Goal: Information Seeking & Learning: Learn about a topic

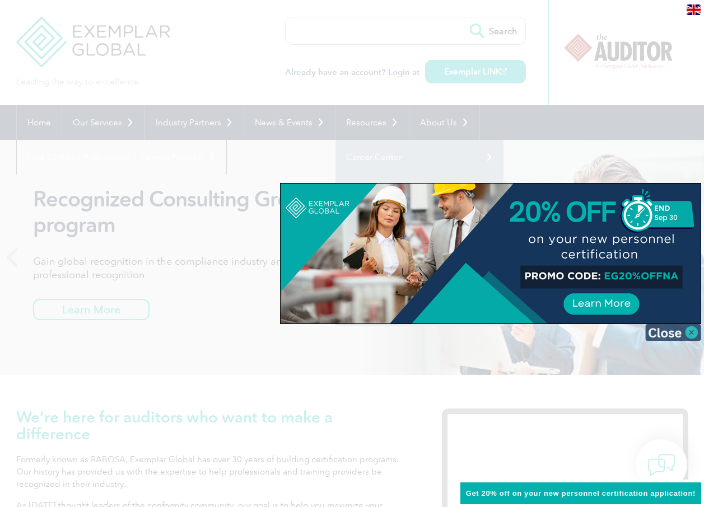
click at [691, 332] on img at bounding box center [673, 332] width 56 height 17
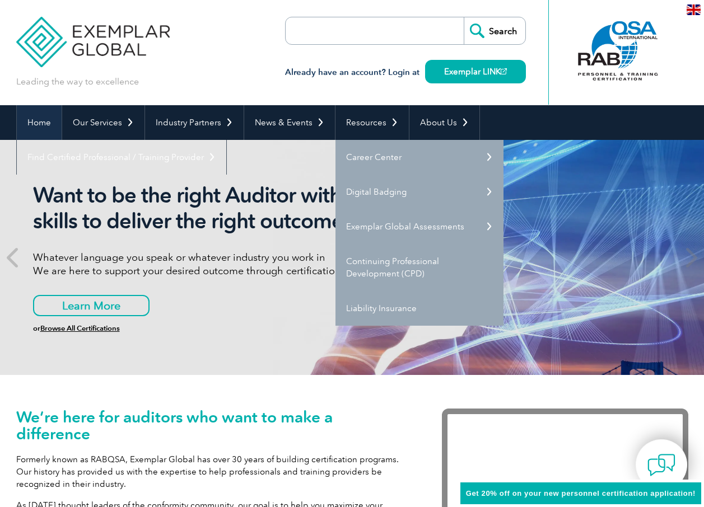
click at [30, 123] on link "Home" at bounding box center [39, 122] width 45 height 35
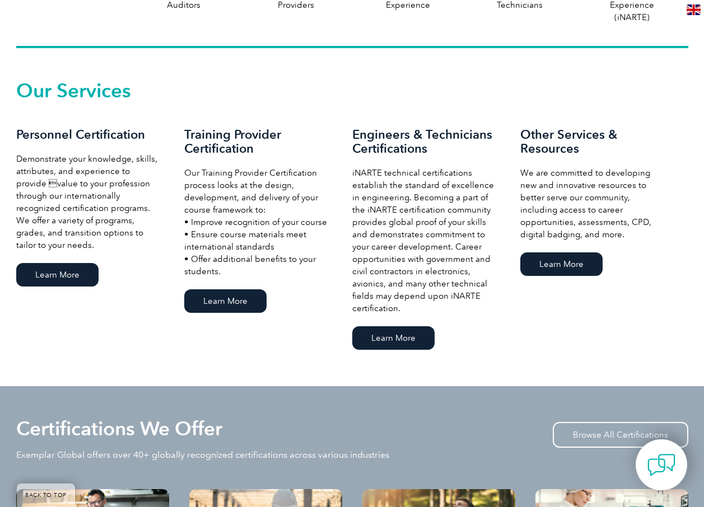
scroll to position [728, 0]
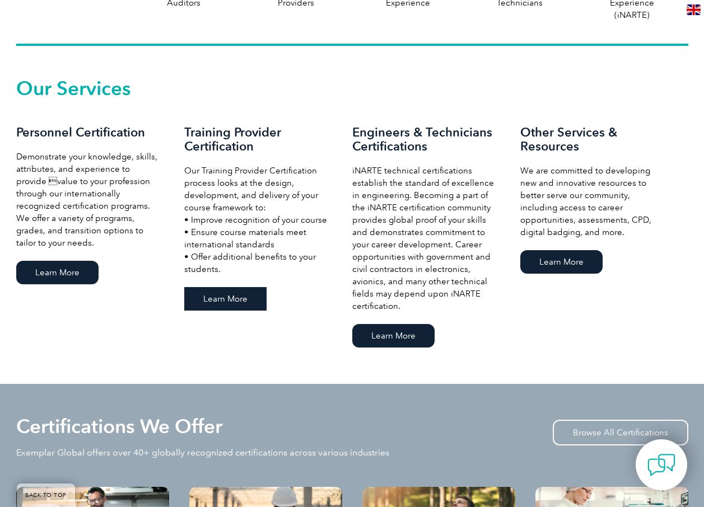
click at [223, 299] on link "Learn More" at bounding box center [225, 299] width 82 height 24
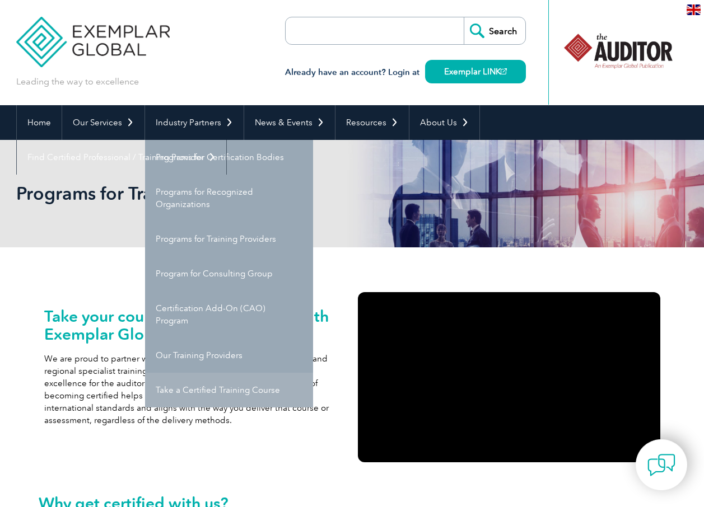
click at [259, 391] on link "Take a Certified Training Course" at bounding box center [229, 390] width 168 height 35
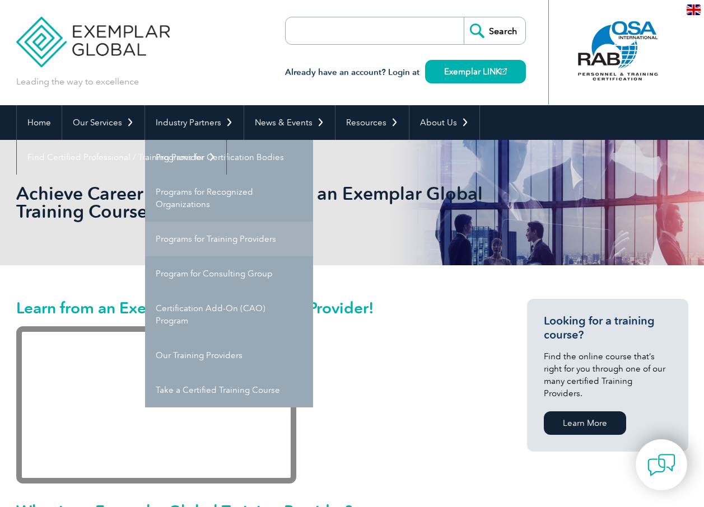
click at [208, 240] on link "Programs for Training Providers" at bounding box center [229, 239] width 168 height 35
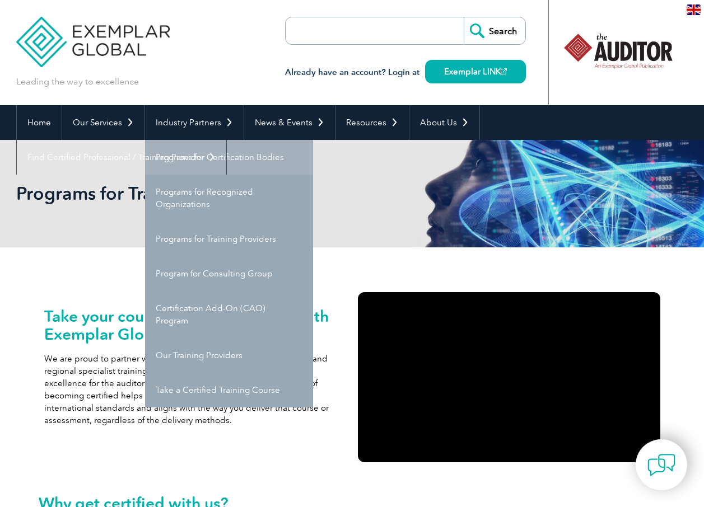
click at [215, 161] on link "Programs for Certification Bodies" at bounding box center [229, 157] width 168 height 35
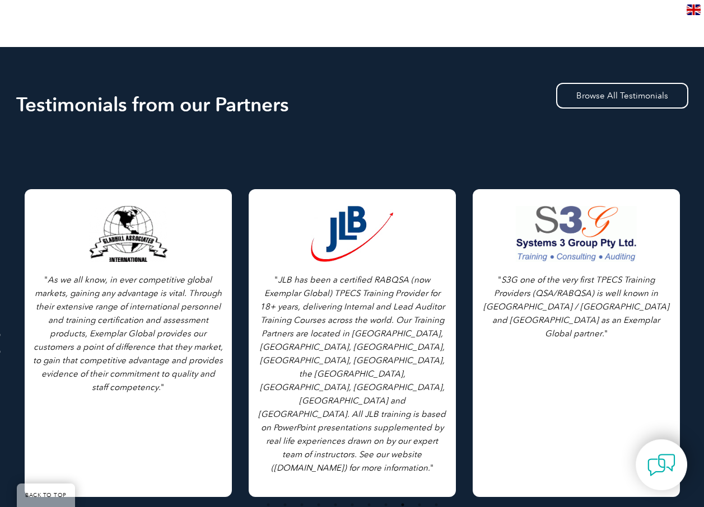
scroll to position [1455, 0]
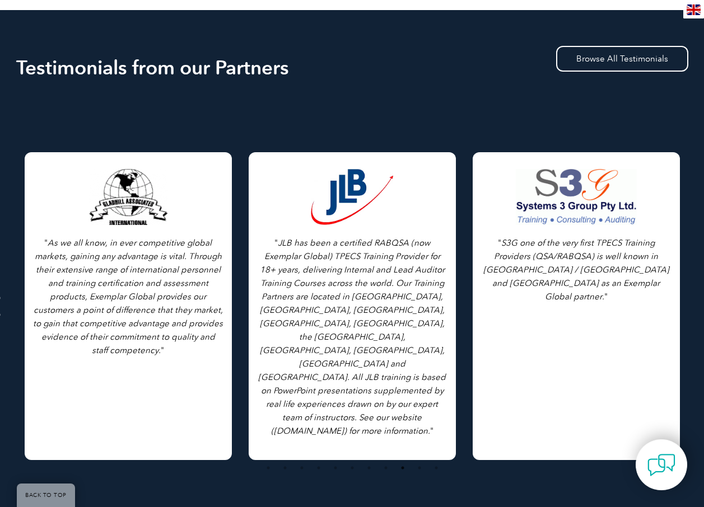
drag, startPoint x: 126, startPoint y: 363, endPoint x: 397, endPoint y: 336, distance: 272.8
drag, startPoint x: 0, startPoint y: 336, endPoint x: 457, endPoint y: 334, distance: 456.7
click at [457, 96] on div "" As we all know, in ever competitive global markets, gaining any advantage is …" at bounding box center [352, 96] width 672 height 0
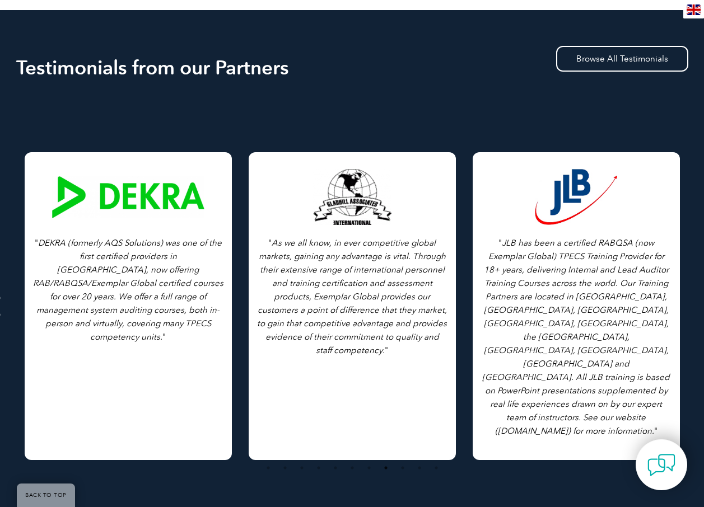
drag, startPoint x: 103, startPoint y: 325, endPoint x: 261, endPoint y: 317, distance: 158.1
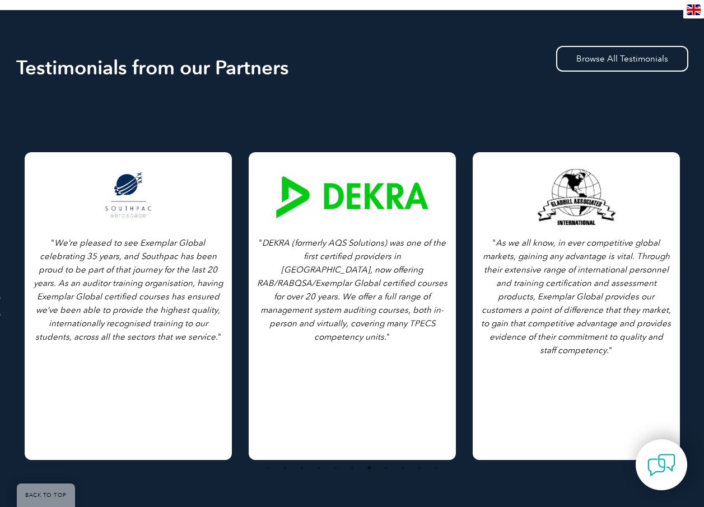
drag, startPoint x: 115, startPoint y: 312, endPoint x: 714, endPoint y: 318, distance: 598.9
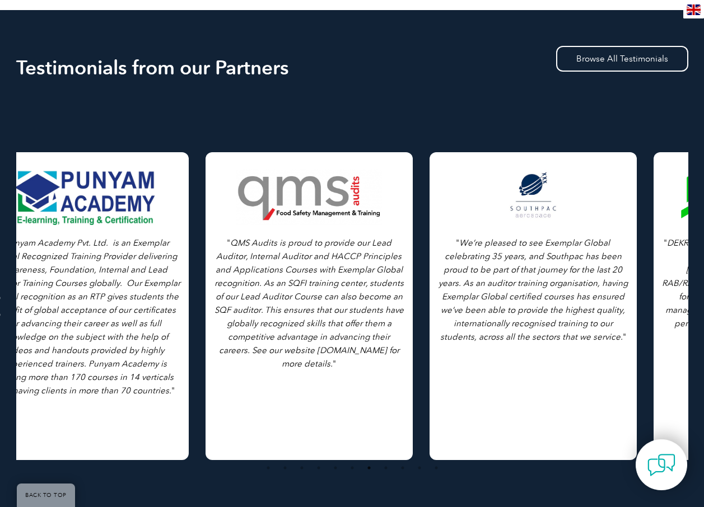
drag, startPoint x: 112, startPoint y: 315, endPoint x: 524, endPoint y: 316, distance: 412.0
click at [523, 317] on p "" We’re pleased to see Exemplar Global celebrating 35 years, and Southpac has b…" at bounding box center [533, 289] width 190 height 107
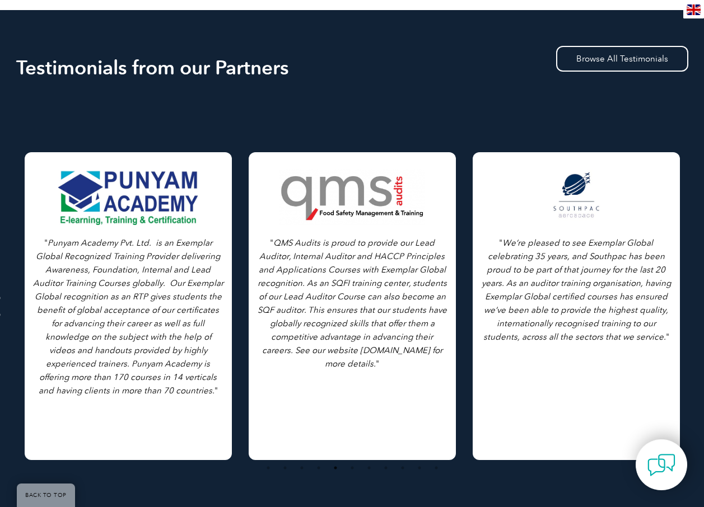
drag, startPoint x: 310, startPoint y: 299, endPoint x: 614, endPoint y: 299, distance: 303.9
click at [385, 327] on icon "QMS Audits is proud to provide our Lead Auditor, Internal Auditor and HACCP Pri…" at bounding box center [351, 303] width 189 height 131
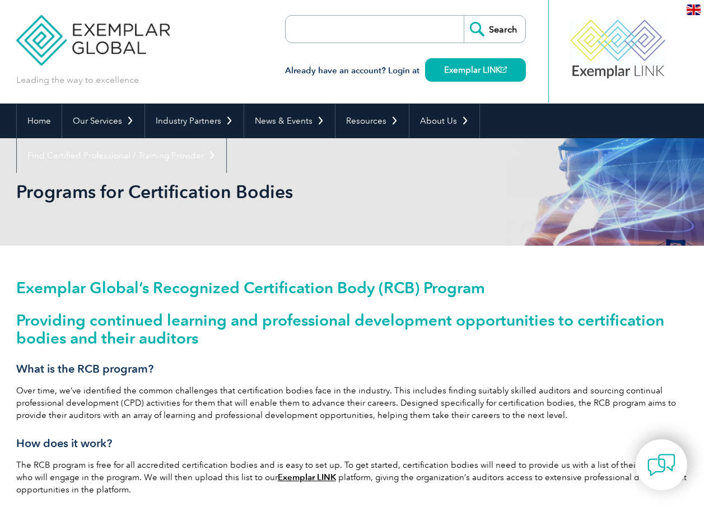
scroll to position [0, 0]
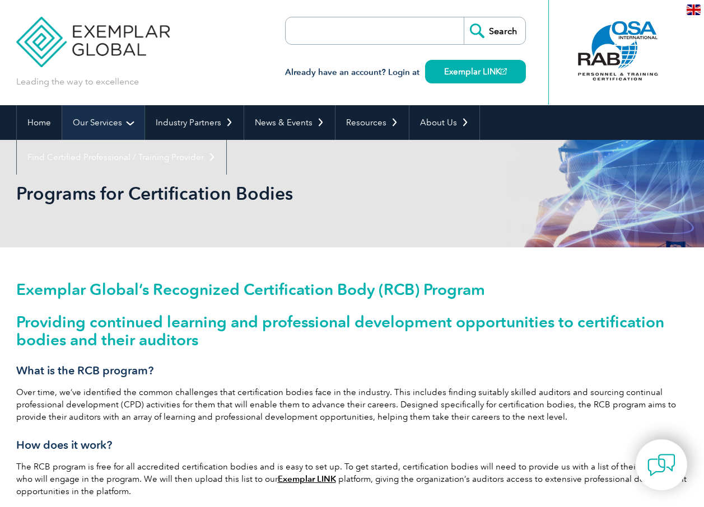
click at [107, 123] on link "Our Services" at bounding box center [103, 122] width 82 height 35
click at [106, 123] on link "Our Services" at bounding box center [103, 122] width 82 height 35
click at [124, 125] on link "Our Services" at bounding box center [103, 122] width 82 height 35
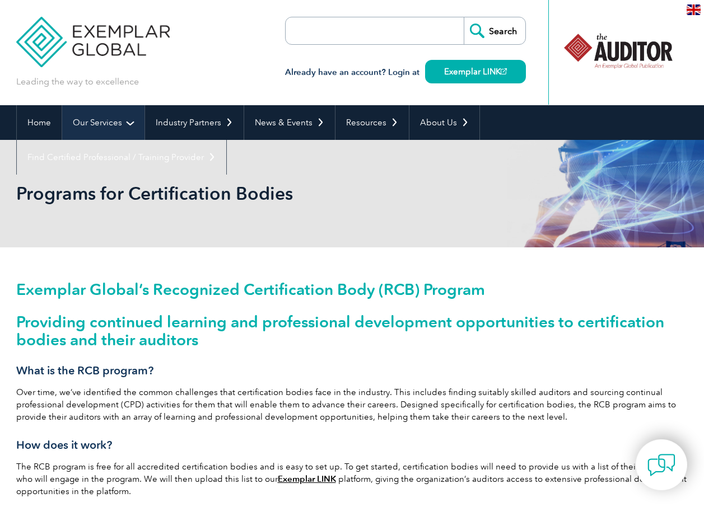
click at [124, 125] on link "Our Services" at bounding box center [103, 122] width 82 height 35
click at [99, 124] on link "Our Services" at bounding box center [103, 122] width 82 height 35
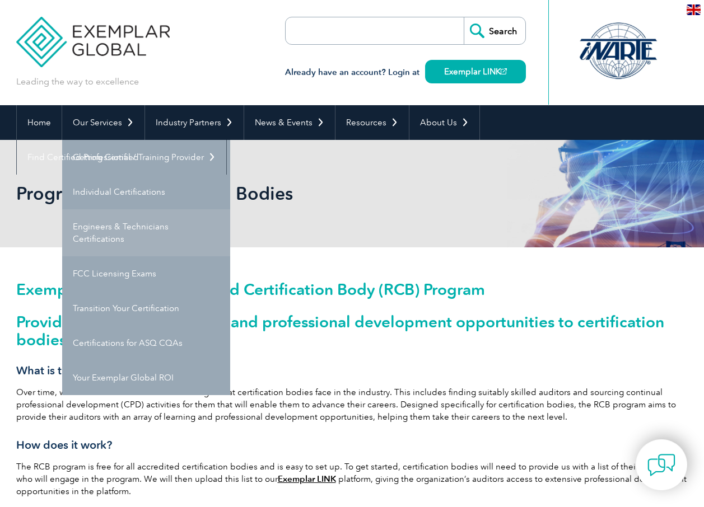
click at [113, 233] on link "Engineers & Technicians Certifications" at bounding box center [146, 232] width 168 height 47
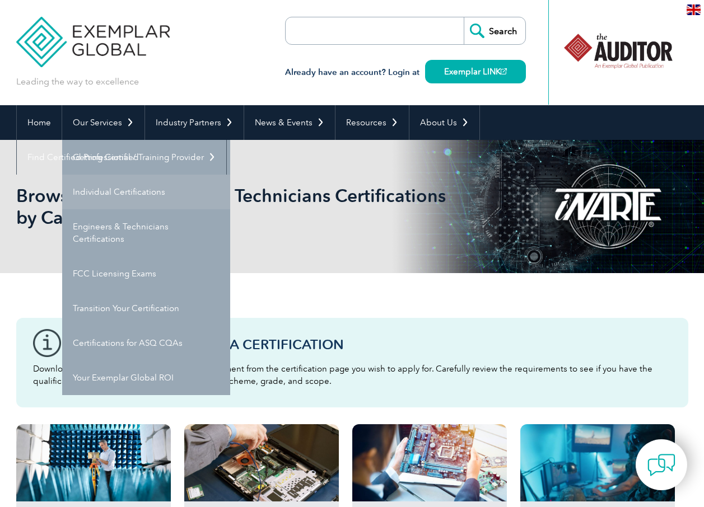
click at [101, 192] on link "Individual Certifications" at bounding box center [146, 192] width 168 height 35
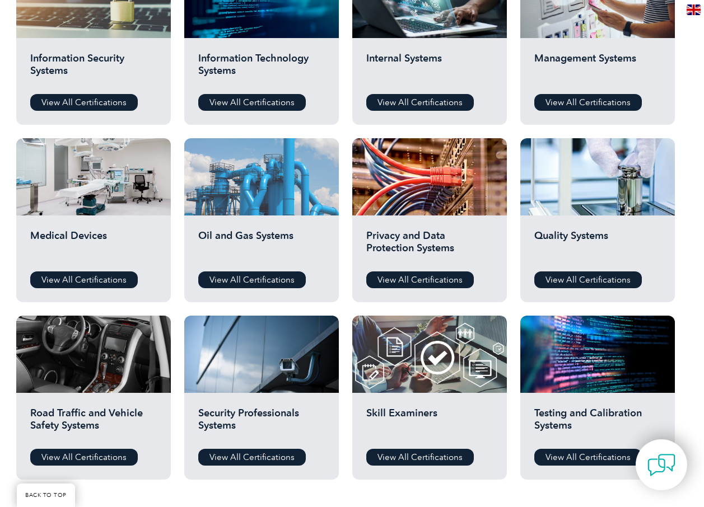
scroll to position [672, 0]
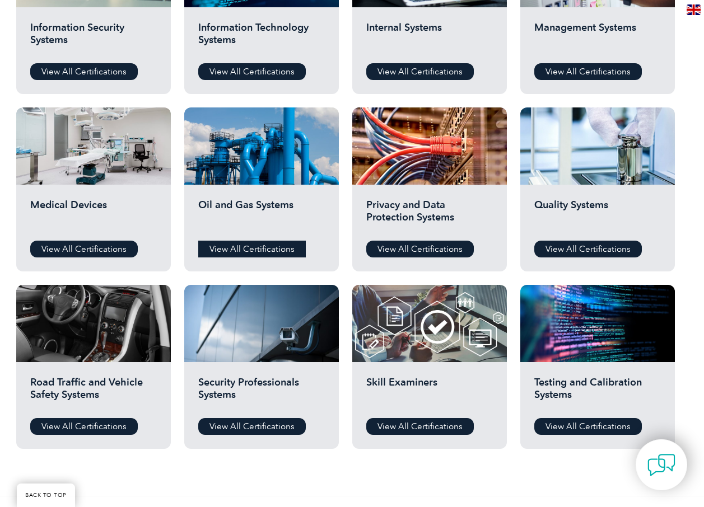
click at [261, 250] on link "View All Certifications" at bounding box center [251, 249] width 107 height 17
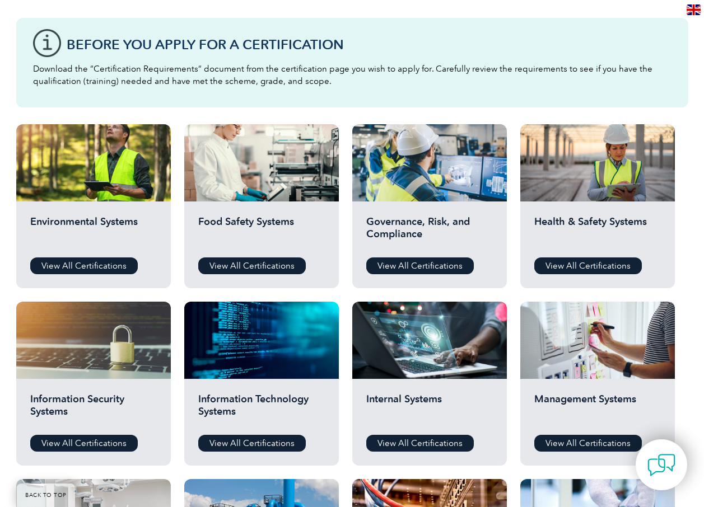
scroll to position [280, 0]
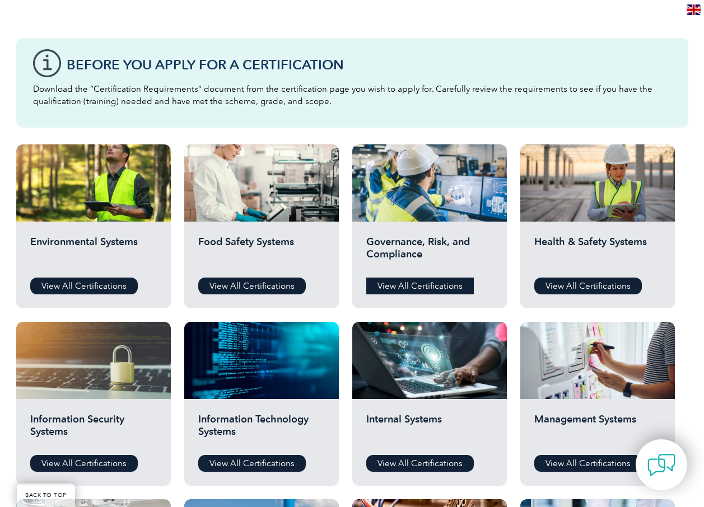
click at [433, 285] on link "View All Certifications" at bounding box center [419, 286] width 107 height 17
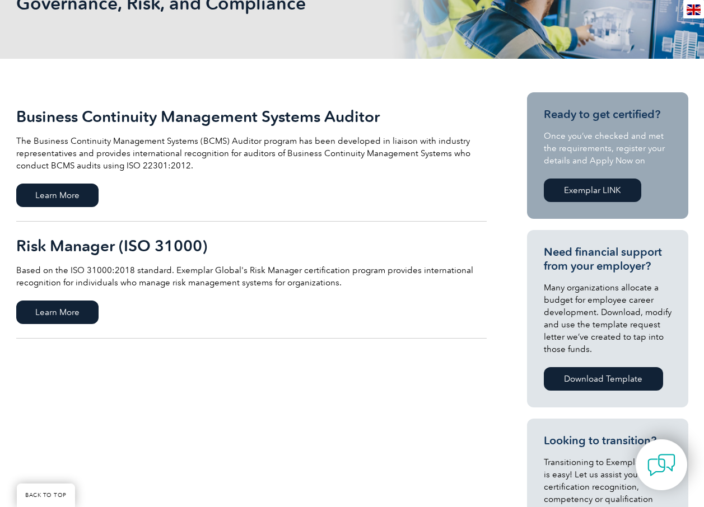
scroll to position [168, 0]
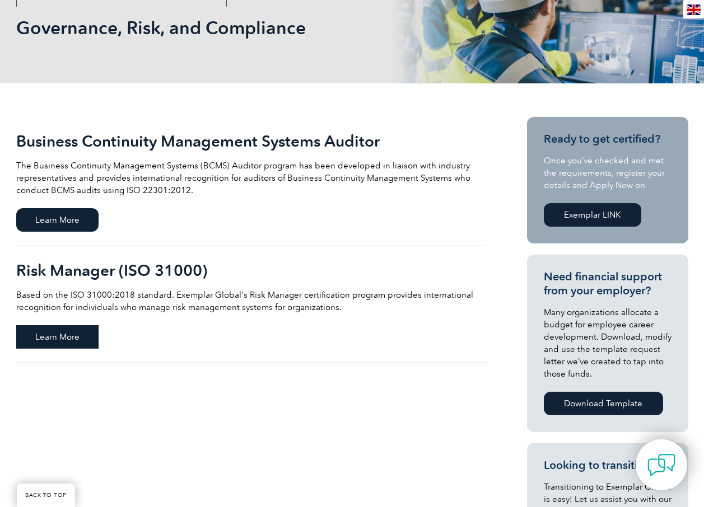
click at [46, 348] on span "Learn More" at bounding box center [57, 337] width 82 height 24
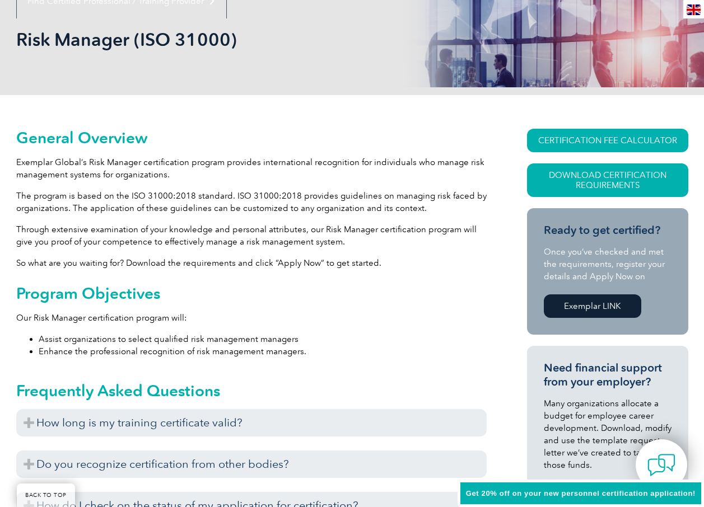
scroll to position [168, 0]
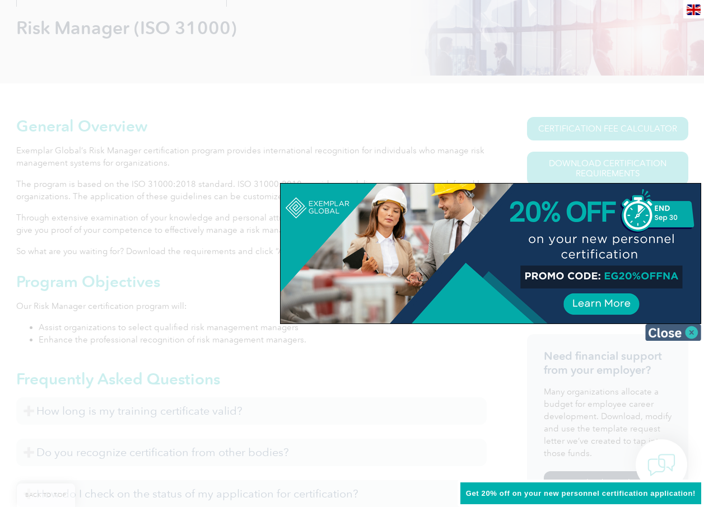
click at [692, 335] on img at bounding box center [673, 332] width 56 height 17
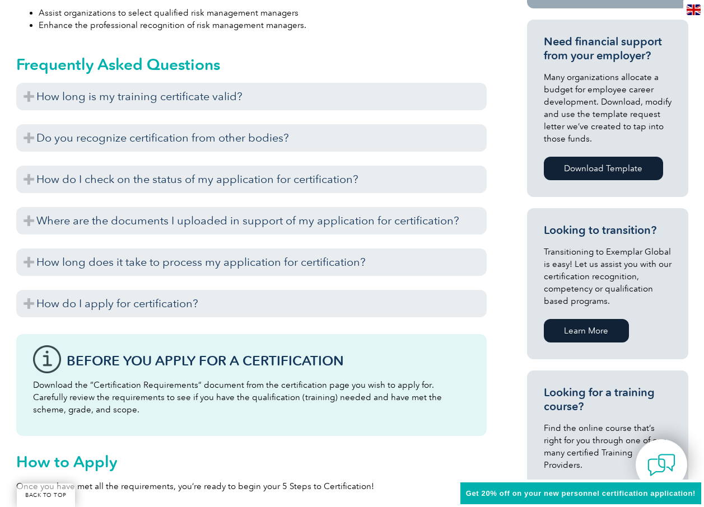
scroll to position [392, 0]
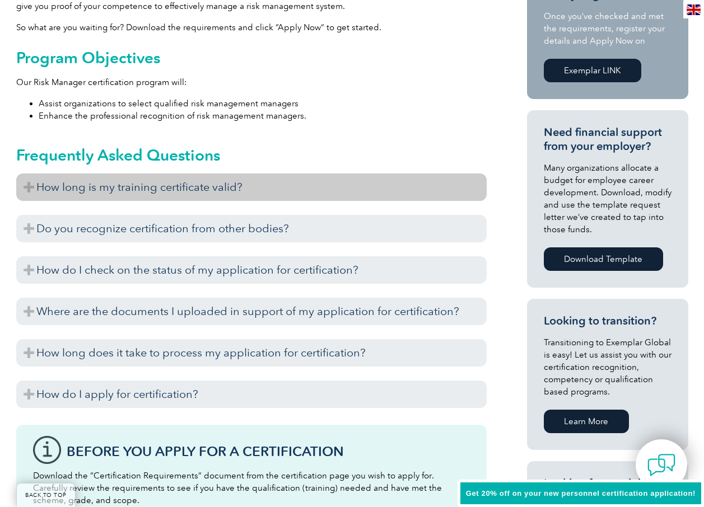
click at [27, 186] on h3 "How long is my training certificate valid?" at bounding box center [251, 187] width 470 height 27
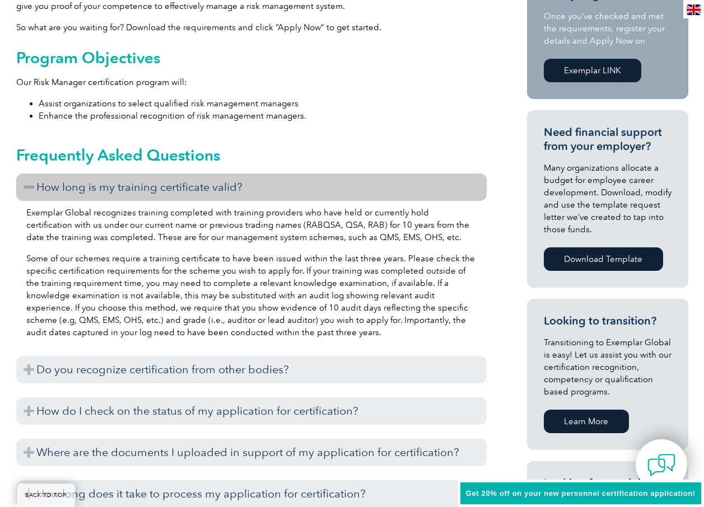
click at [34, 189] on h3 "How long is my training certificate valid?" at bounding box center [251, 187] width 470 height 27
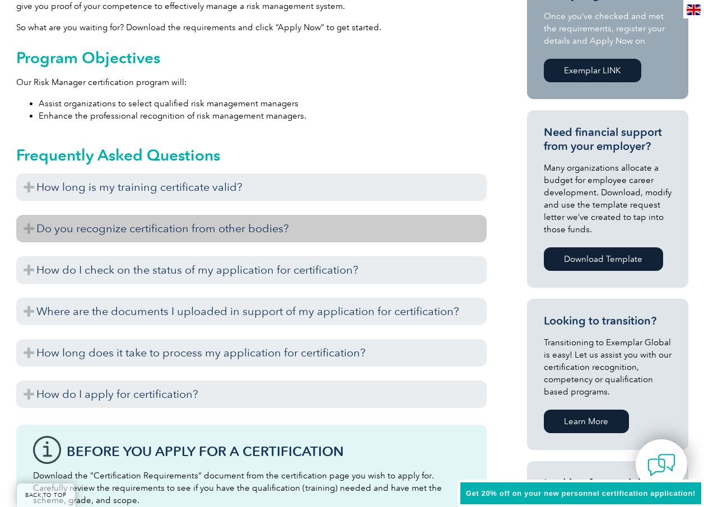
click at [29, 229] on h3 "Do you recognize certification from other bodies?" at bounding box center [251, 228] width 470 height 27
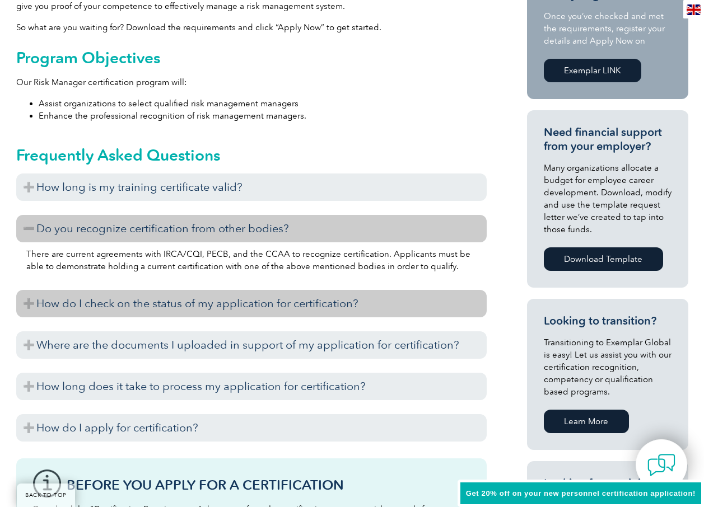
click at [28, 302] on h3 "How do I check on the status of my application for certification?" at bounding box center [251, 303] width 470 height 27
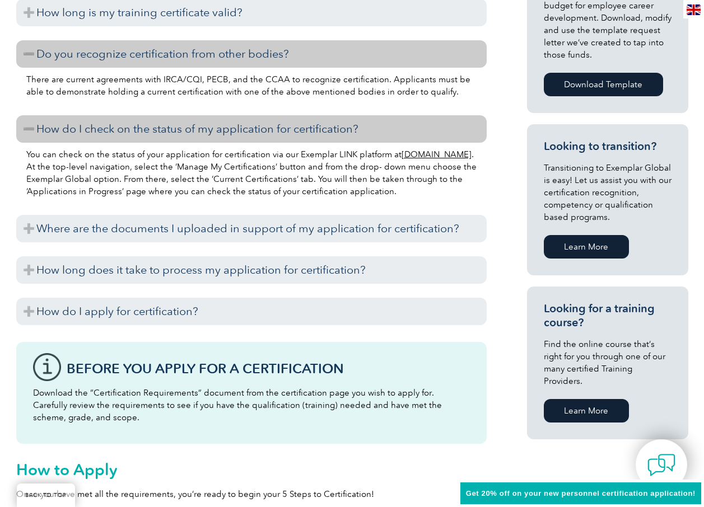
scroll to position [616, 0]
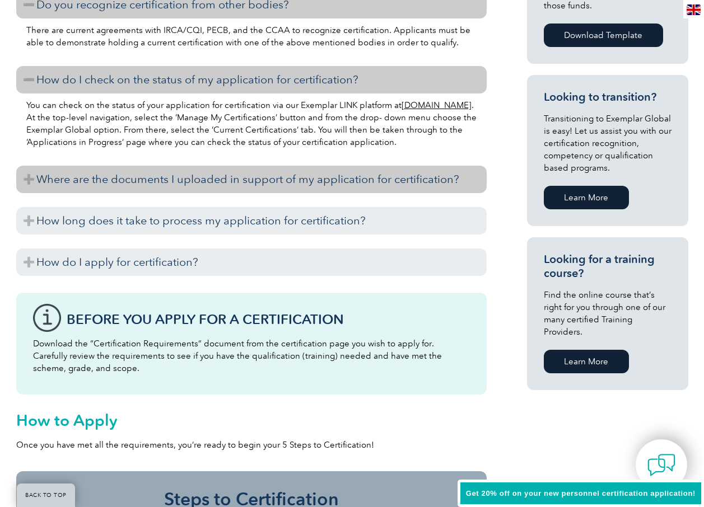
click at [29, 179] on h3 "Where are the documents I uploaded in support of my application for certificati…" at bounding box center [251, 179] width 470 height 27
